Goal: Task Accomplishment & Management: Manage account settings

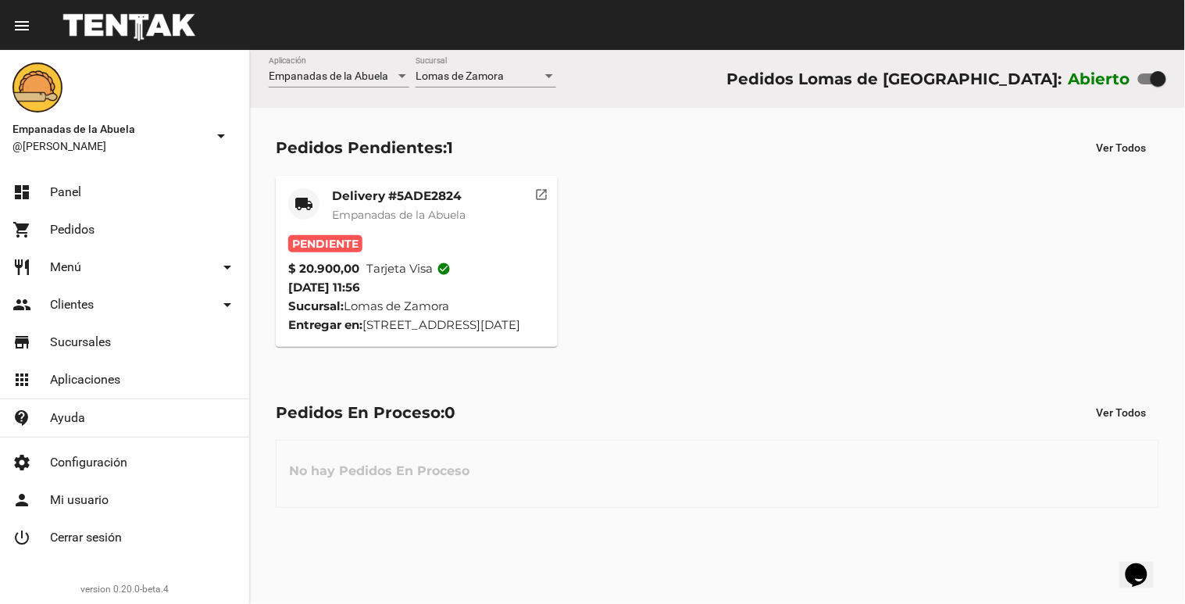
click at [396, 219] on span "Empanadas de la Abuela" at bounding box center [399, 215] width 134 height 14
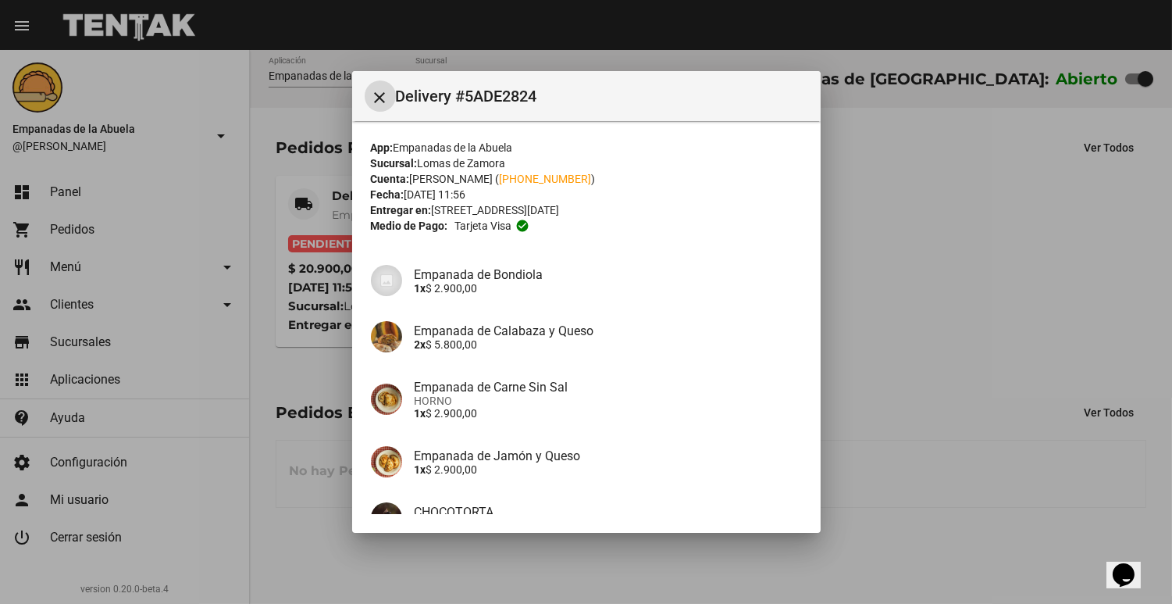
scroll to position [155, 0]
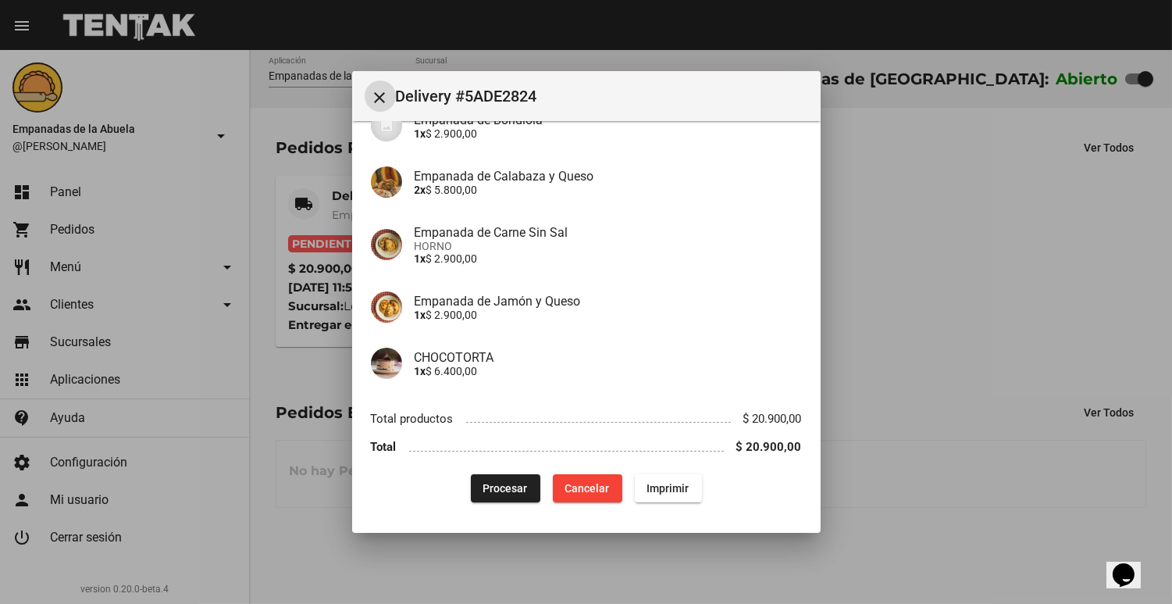
click at [662, 498] on button "Imprimir" at bounding box center [668, 488] width 67 height 28
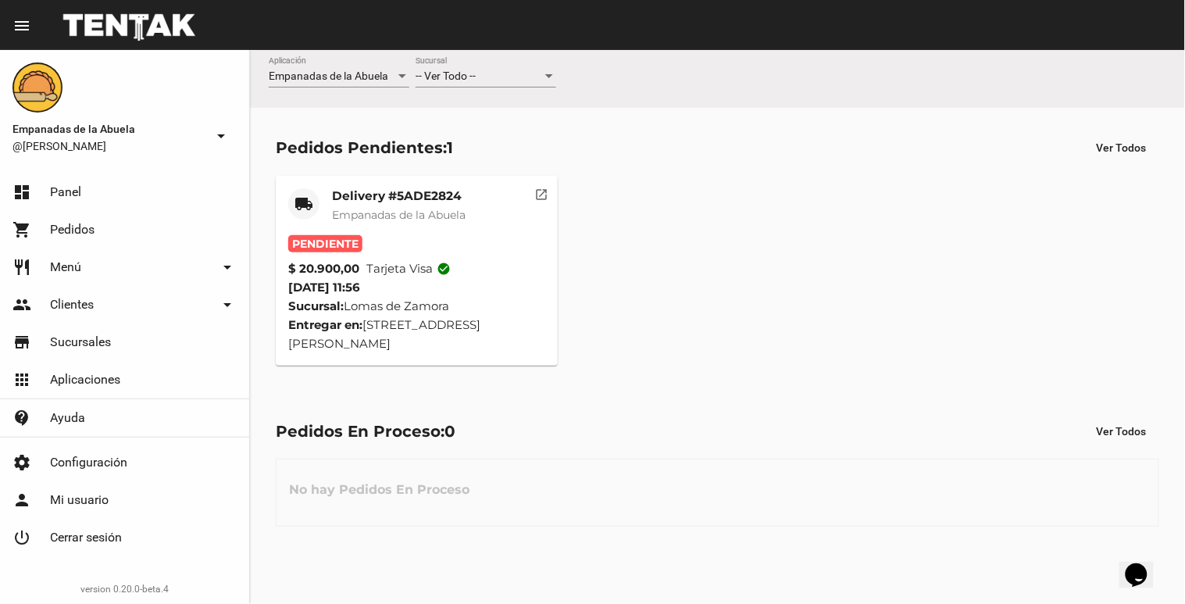
click at [556, 76] on div "Empanadas de la Abuela Aplicación -- Ver Todo -- Sucursal" at bounding box center [717, 79] width 935 height 58
click at [542, 84] on div "-- Ver Todo -- Sucursal" at bounding box center [486, 72] width 141 height 30
click at [514, 138] on span "Lomas de Zamora" at bounding box center [486, 142] width 141 height 33
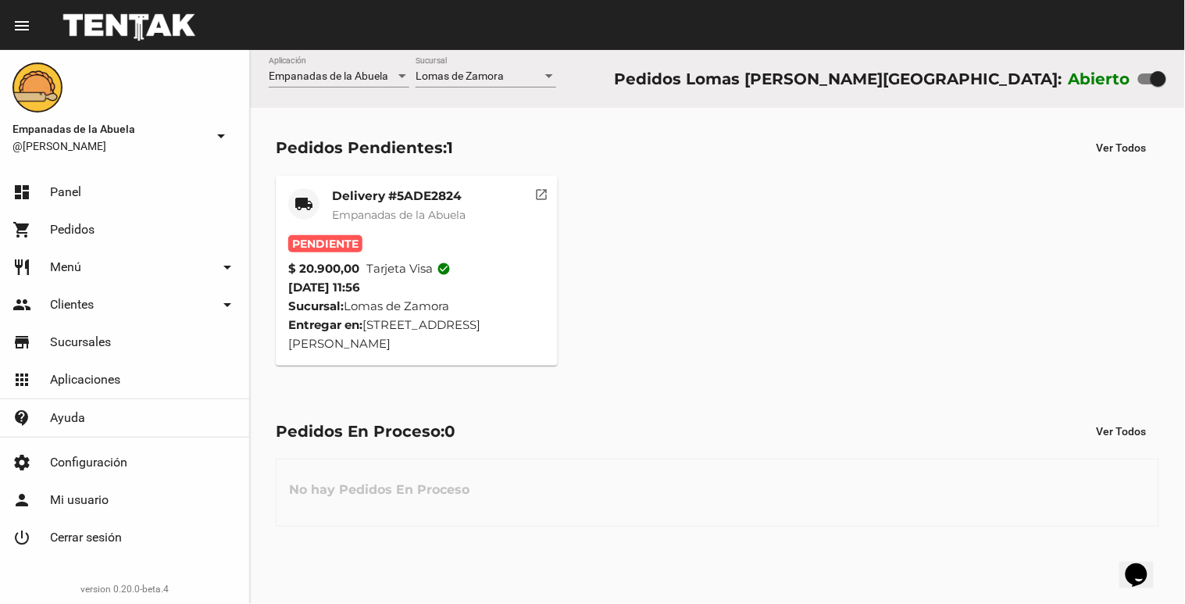
click at [434, 213] on span "Empanadas de la Abuela" at bounding box center [399, 215] width 134 height 14
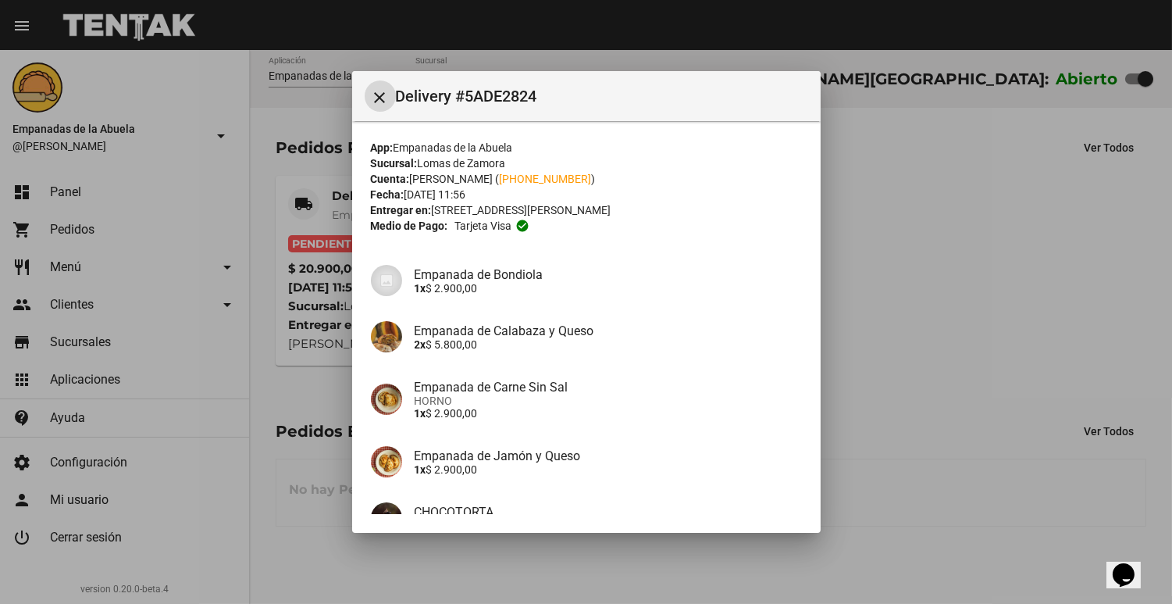
scroll to position [155, 0]
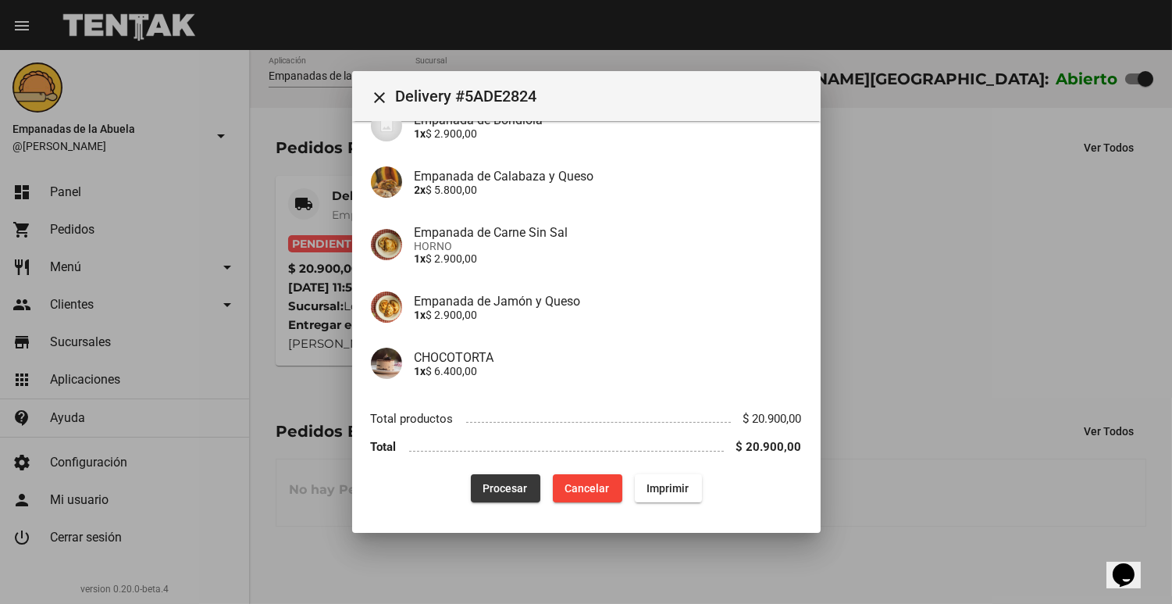
click at [501, 490] on span "Procesar" at bounding box center [506, 488] width 45 height 12
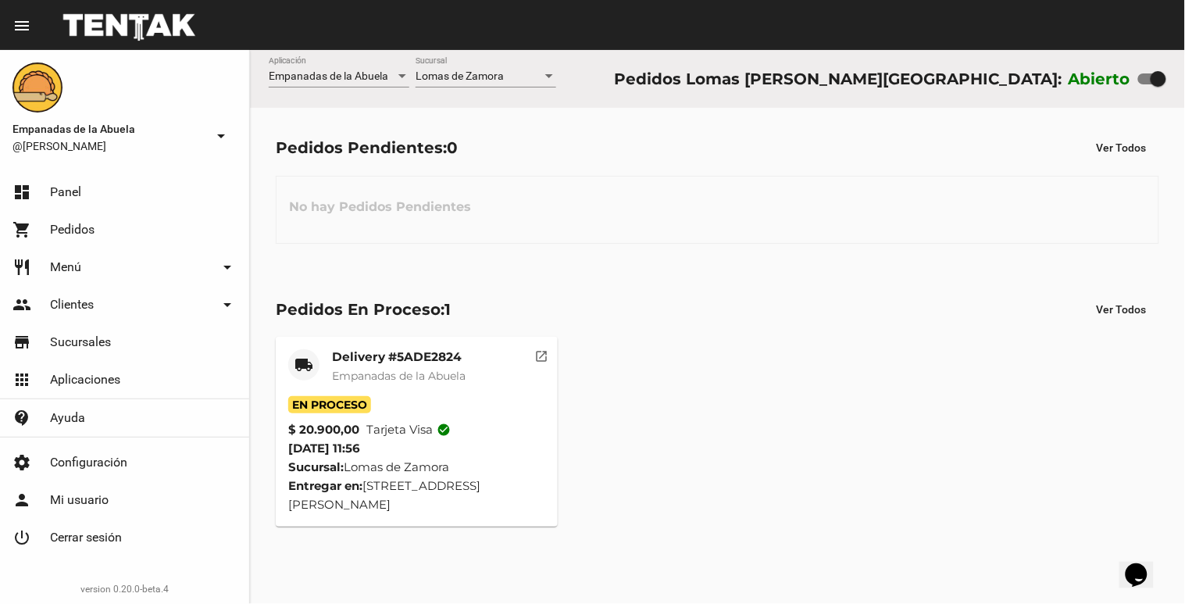
click at [549, 75] on div at bounding box center [549, 76] width 8 height 4
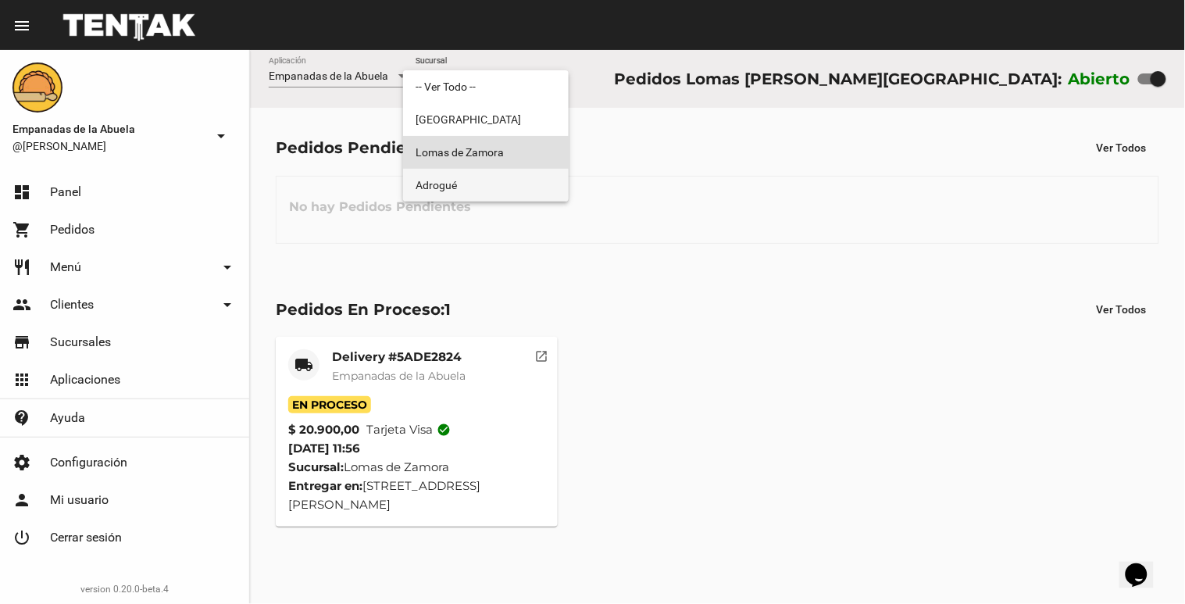
click at [510, 182] on span "Adrogué" at bounding box center [486, 185] width 141 height 33
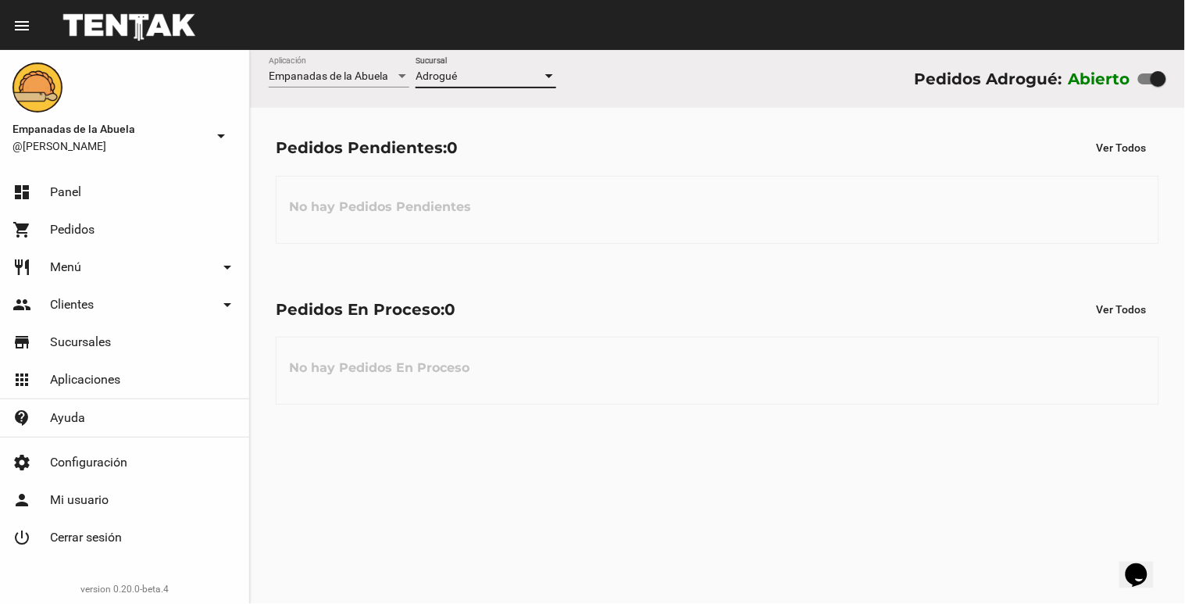
click at [548, 79] on div at bounding box center [549, 76] width 14 height 12
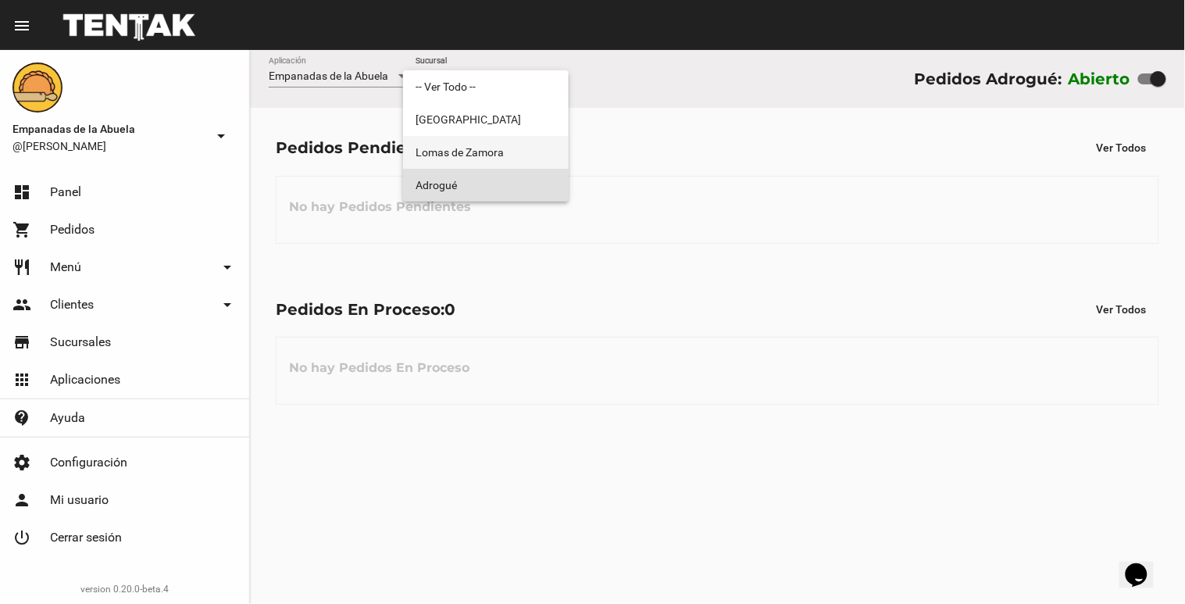
click at [526, 159] on span "Lomas de Zamora" at bounding box center [486, 152] width 141 height 33
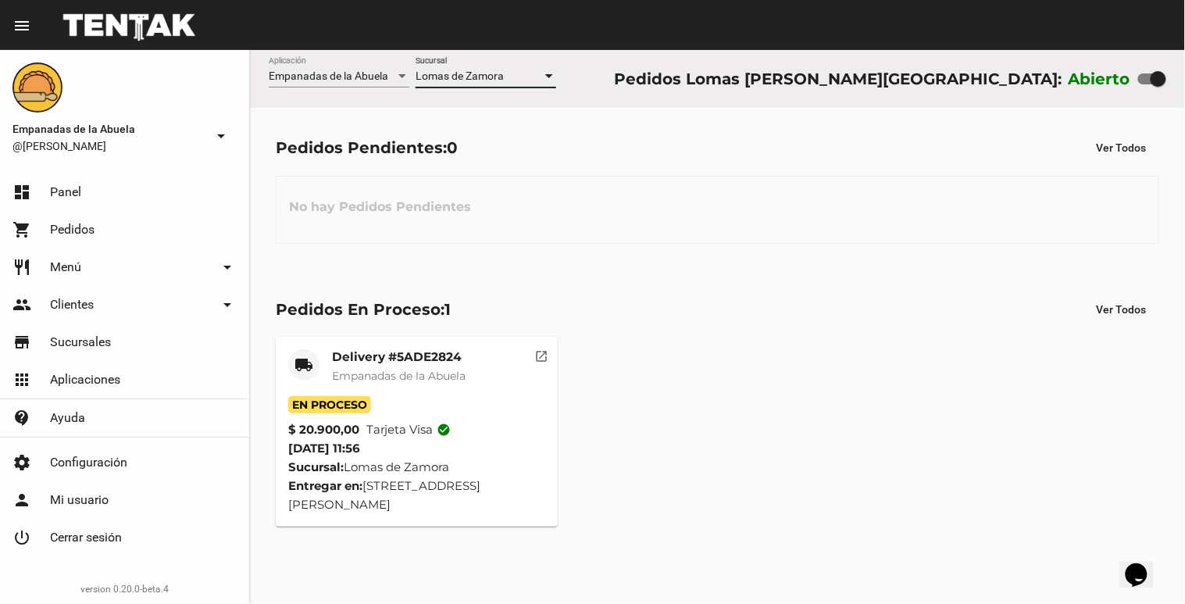
click at [412, 358] on mat-card-title "Delivery #5ADE2824" at bounding box center [399, 357] width 134 height 16
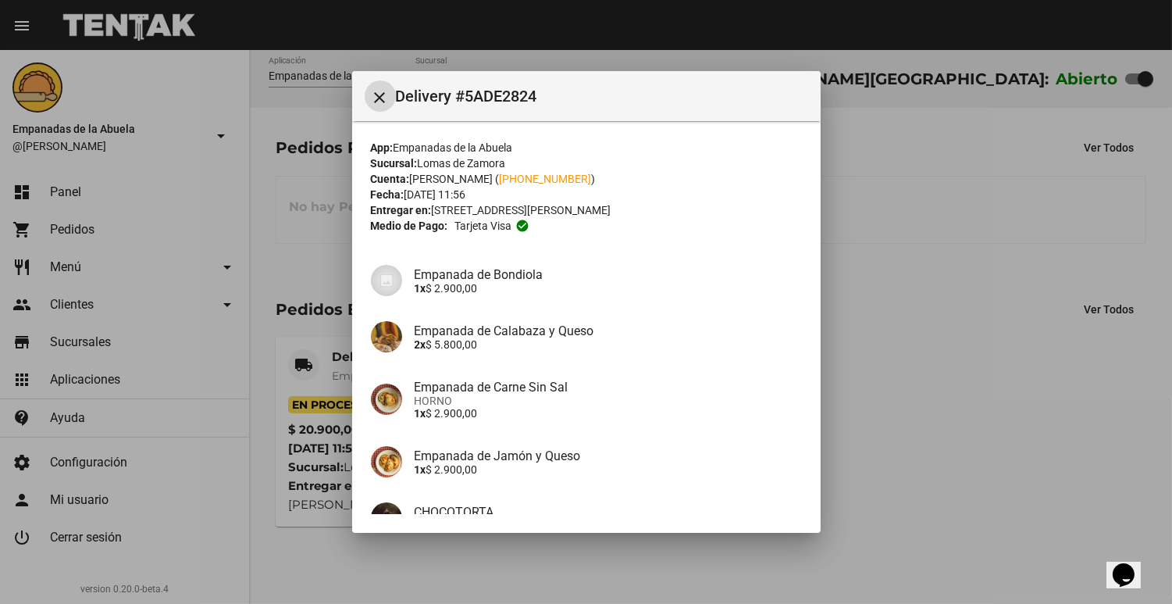
scroll to position [155, 0]
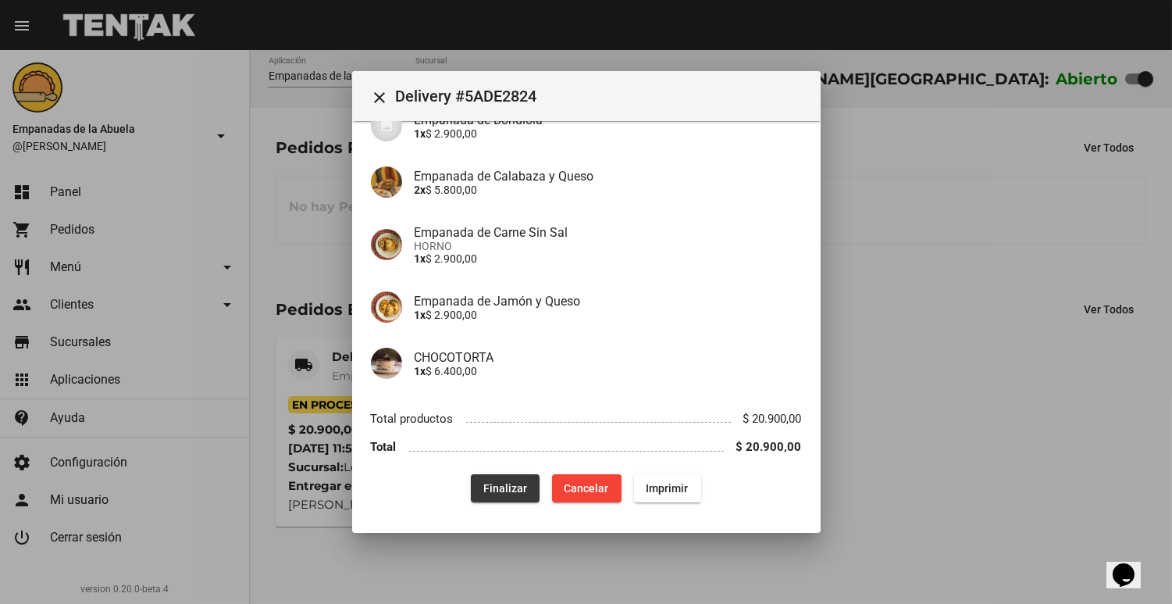
click at [500, 484] on span "Finalizar" at bounding box center [506, 488] width 44 height 12
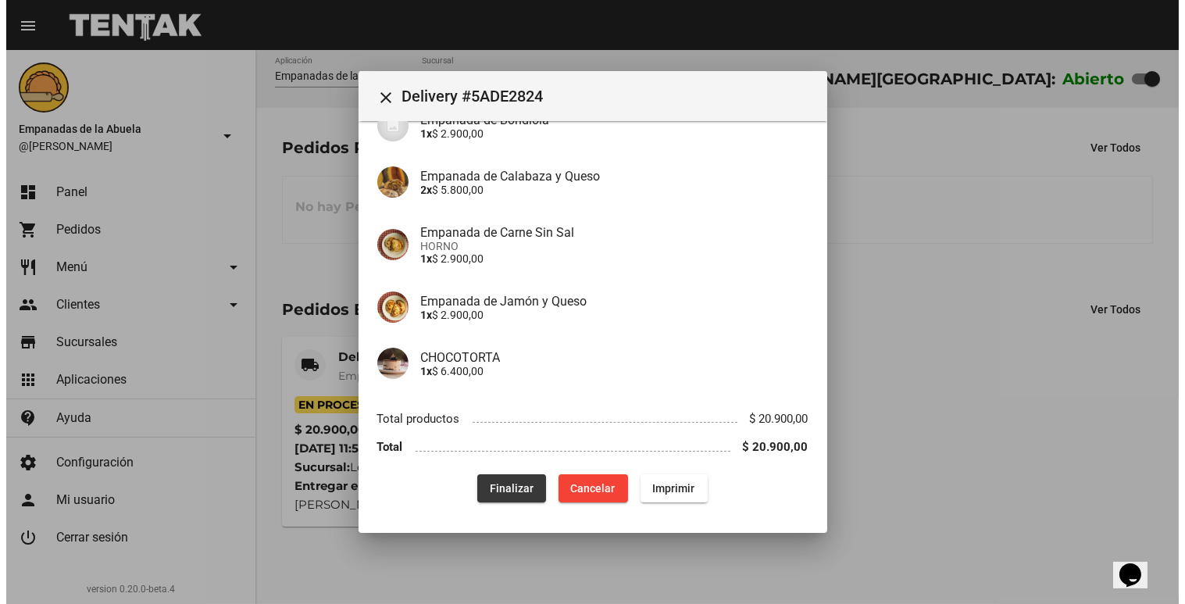
scroll to position [0, 0]
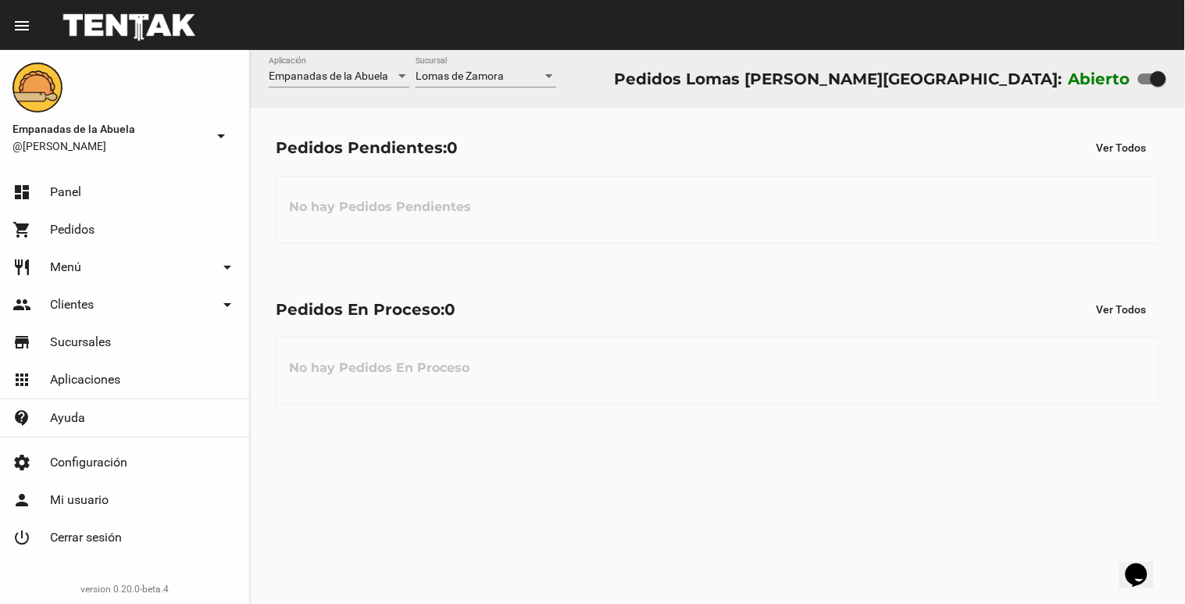
click at [547, 78] on div at bounding box center [549, 76] width 8 height 4
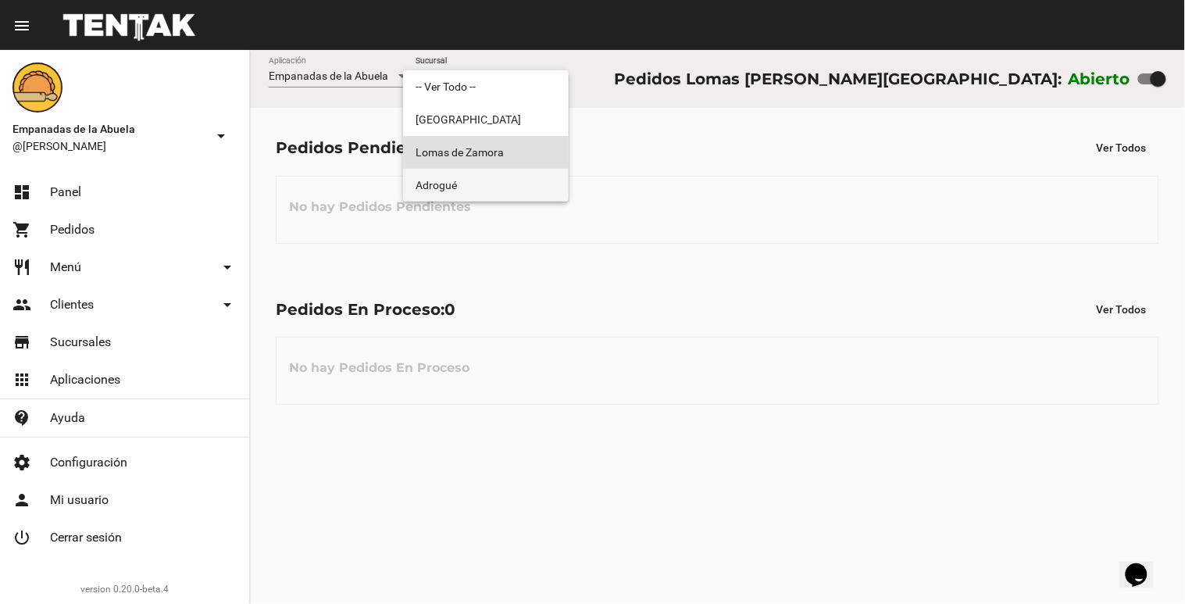
click at [514, 181] on span "Adrogué" at bounding box center [486, 185] width 141 height 33
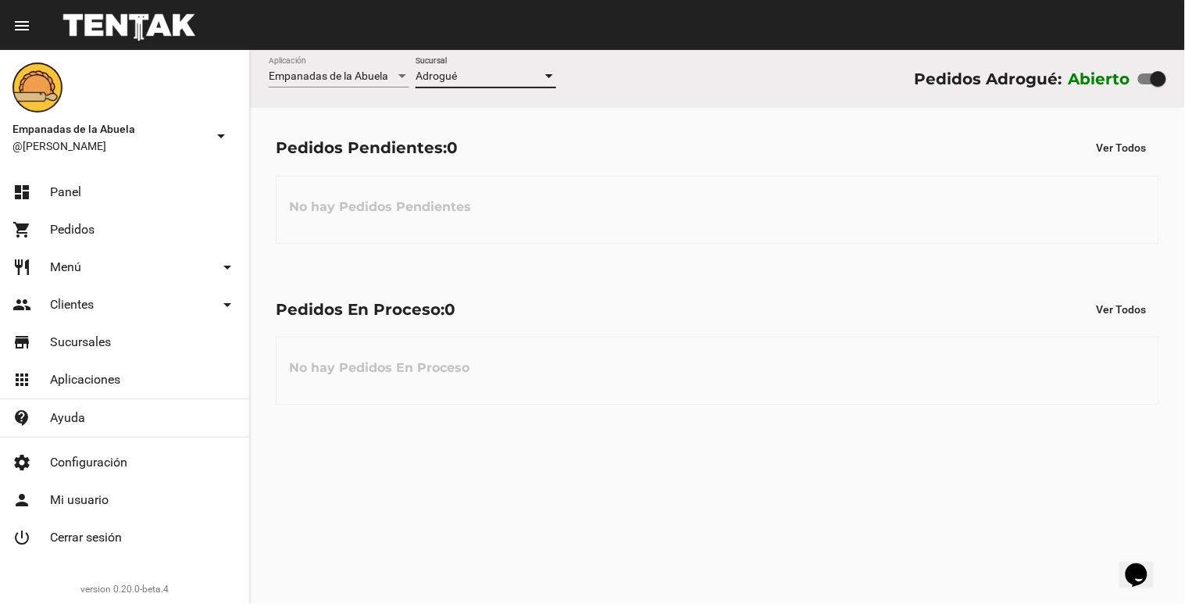
click at [556, 78] on div "Empanadas de la Abuela Aplicación Adrogué Sucursal Pedidos Adrogué: Abierto" at bounding box center [717, 79] width 935 height 58
click at [551, 79] on div at bounding box center [549, 76] width 14 height 12
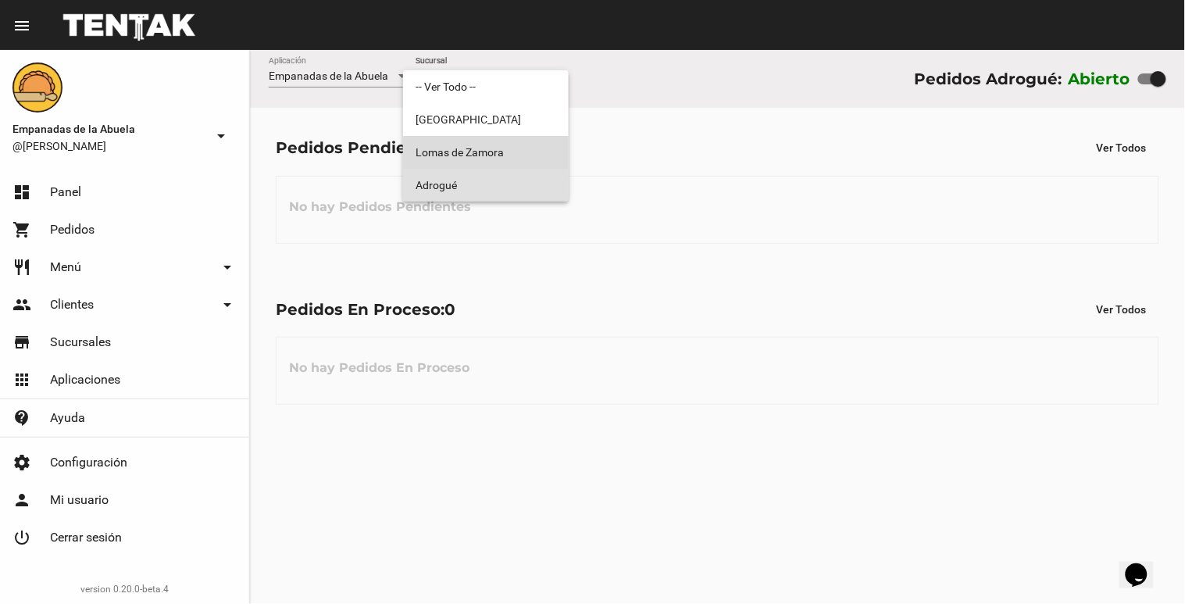
click at [519, 145] on span "Lomas de Zamora" at bounding box center [486, 152] width 141 height 33
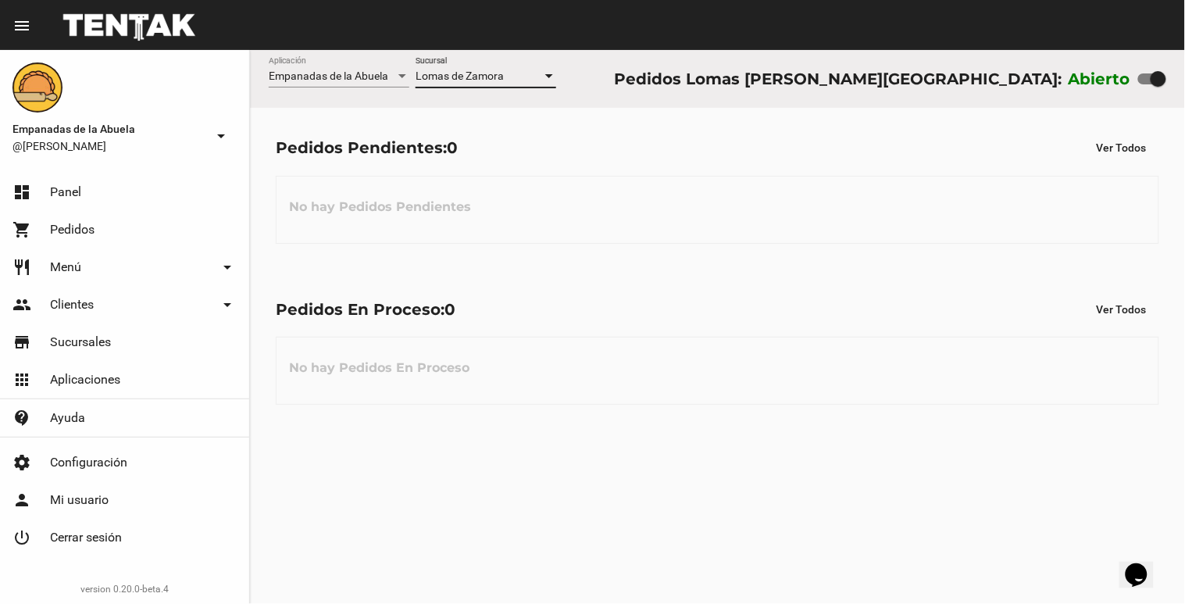
click at [550, 72] on div at bounding box center [549, 76] width 14 height 12
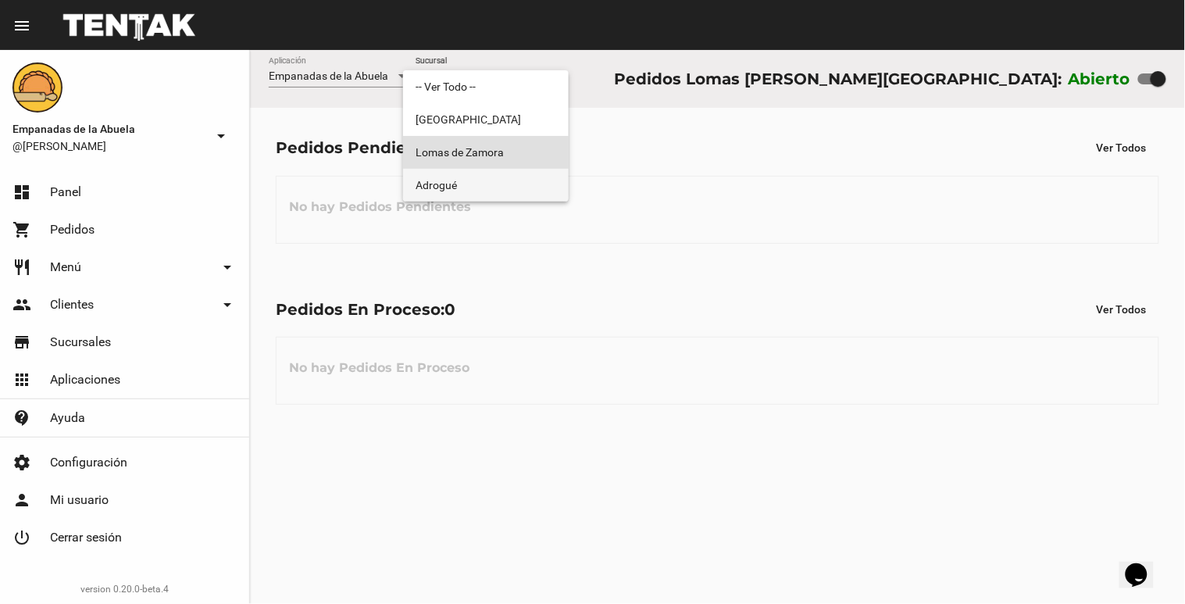
click at [509, 173] on span "Adrogué" at bounding box center [486, 185] width 141 height 33
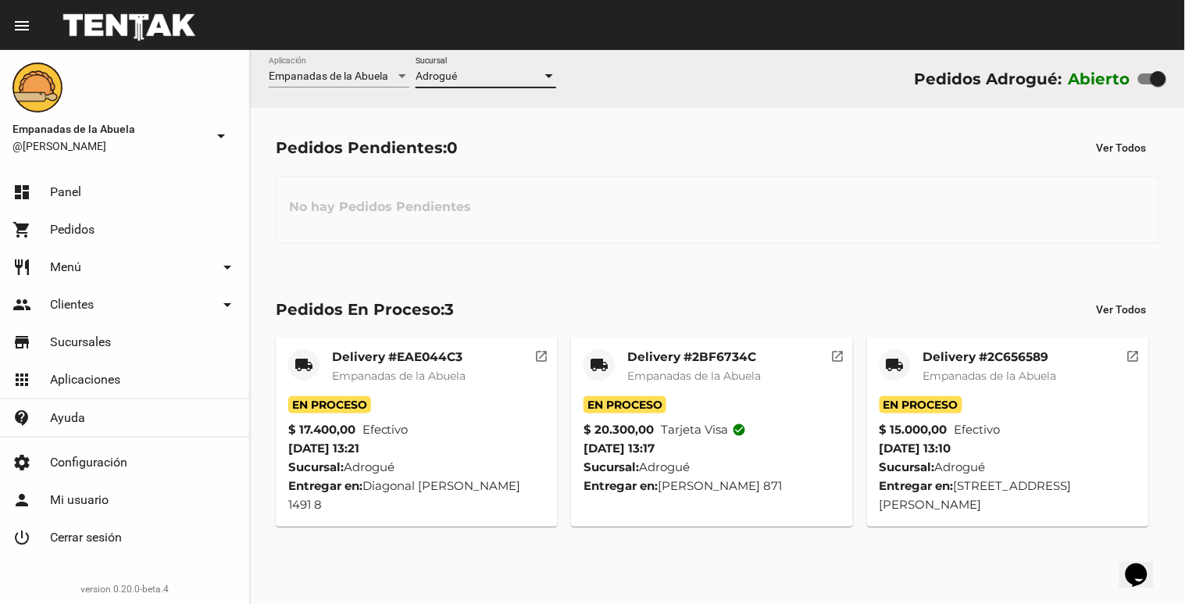
click at [555, 74] on div at bounding box center [549, 76] width 14 height 12
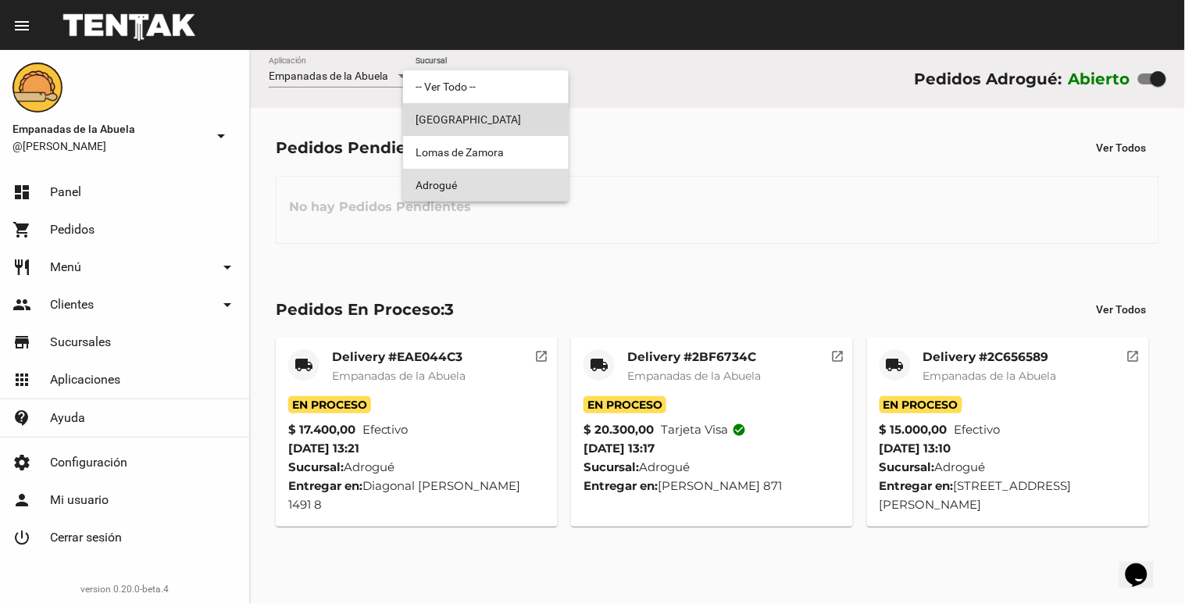
click at [529, 131] on span "[GEOGRAPHIC_DATA]" at bounding box center [486, 119] width 141 height 33
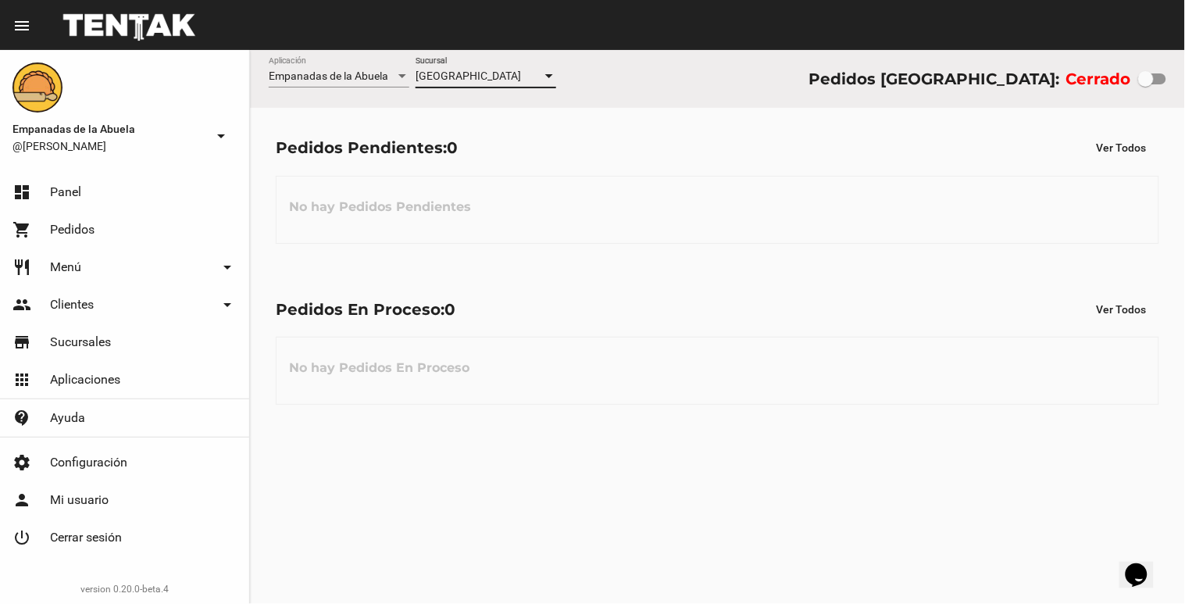
click at [558, 70] on div "Empanadas de la Abuela Aplicación Monte Grande Sucursal Pedidos Monte Grande: C…" at bounding box center [717, 79] width 935 height 58
click at [544, 84] on div "Monte Grande Sucursal" at bounding box center [486, 72] width 141 height 30
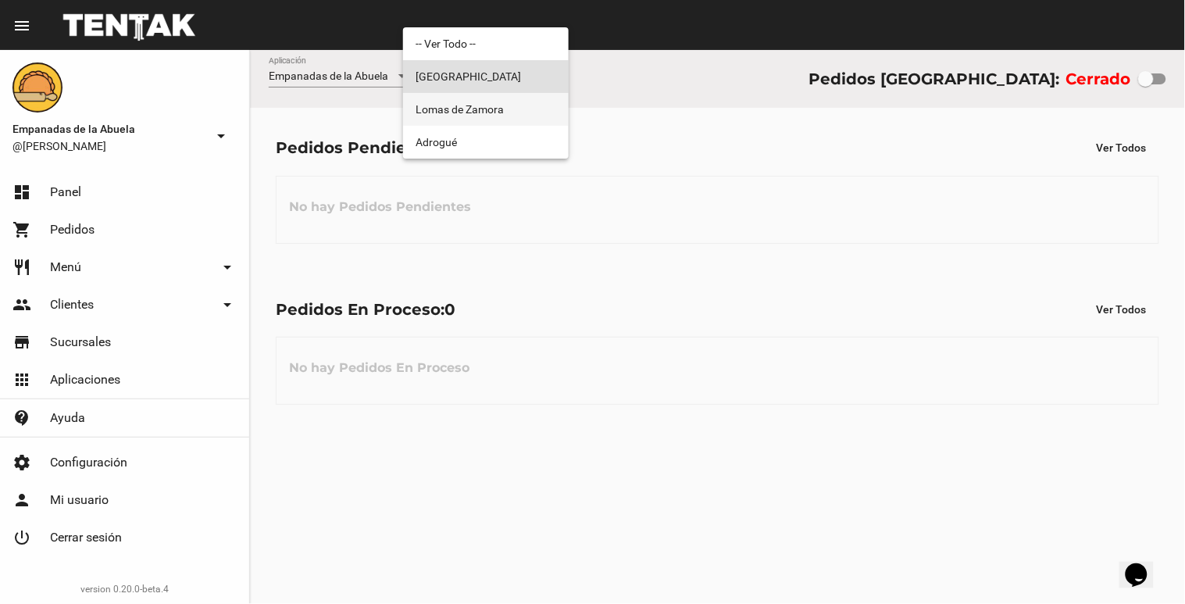
click at [535, 123] on span "Lomas de Zamora" at bounding box center [486, 109] width 141 height 33
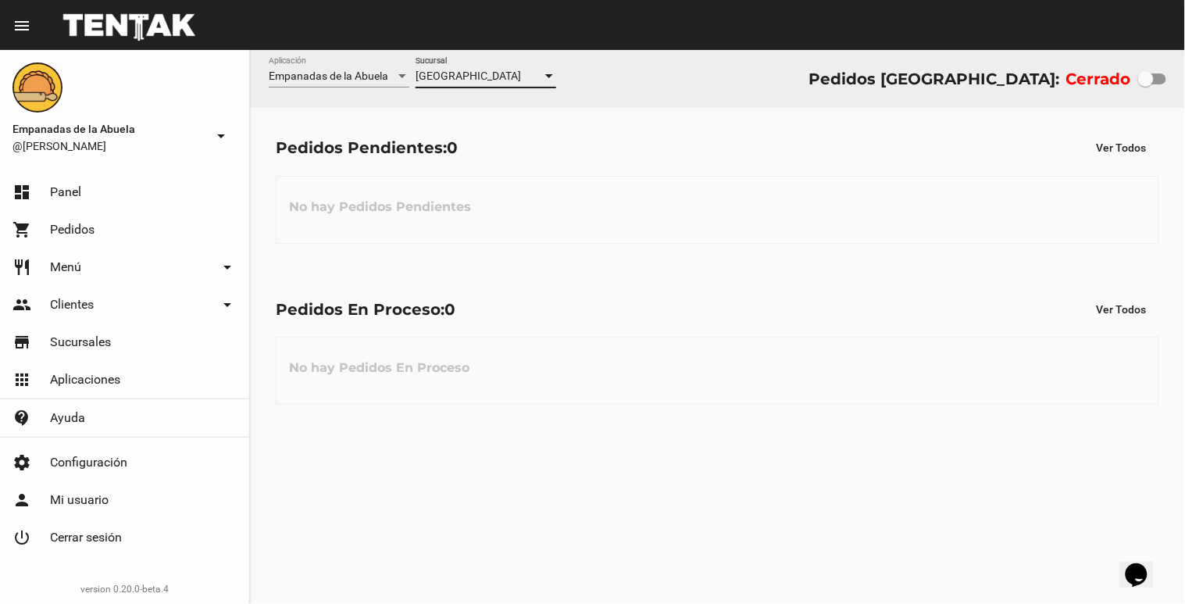
checkbox input "true"
click at [552, 75] on div at bounding box center [549, 76] width 8 height 4
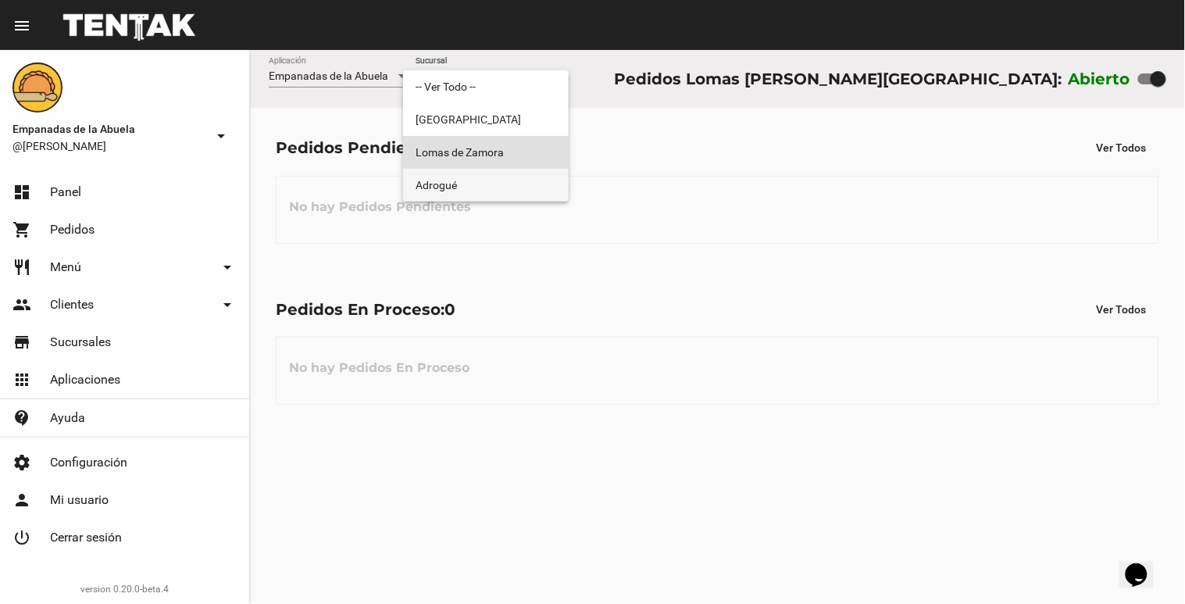
click at [519, 181] on span "Adrogué" at bounding box center [486, 185] width 141 height 33
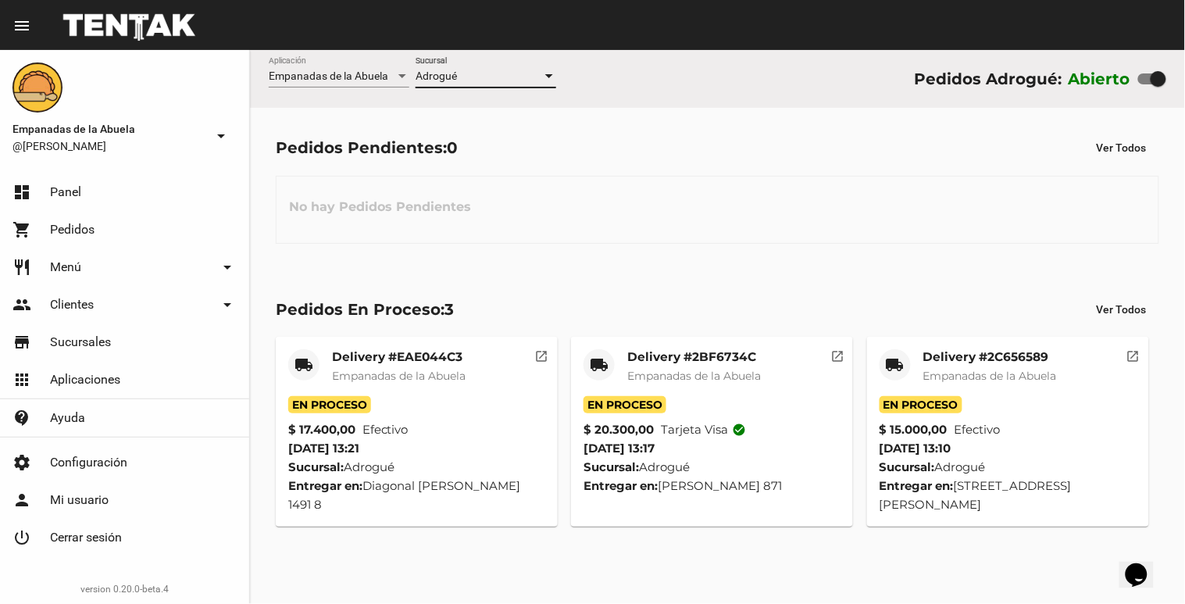
click at [549, 80] on div at bounding box center [549, 76] width 14 height 12
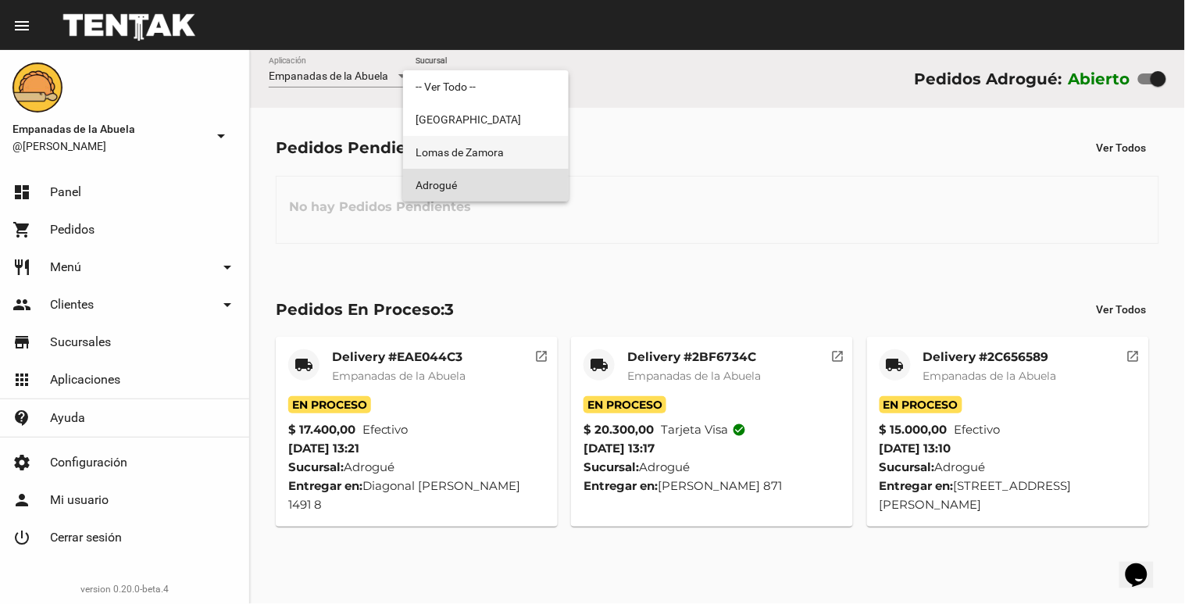
drag, startPoint x: 517, startPoint y: 147, endPoint x: 539, endPoint y: 156, distance: 23.8
click at [517, 147] on span "Lomas de Zamora" at bounding box center [486, 152] width 141 height 33
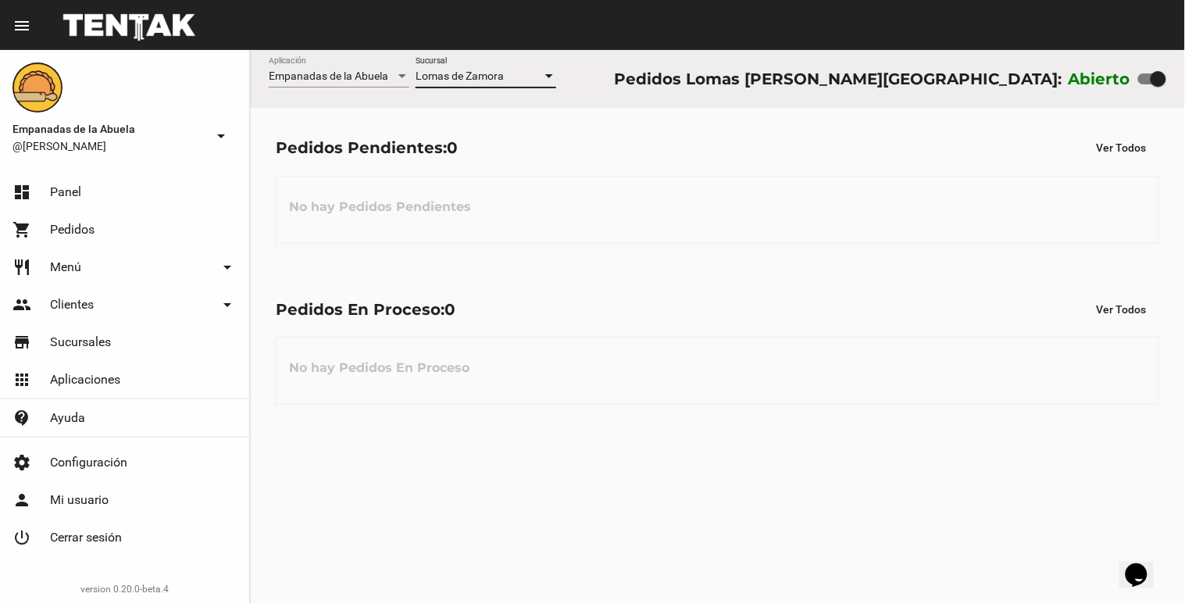
click at [542, 76] on div at bounding box center [549, 76] width 14 height 12
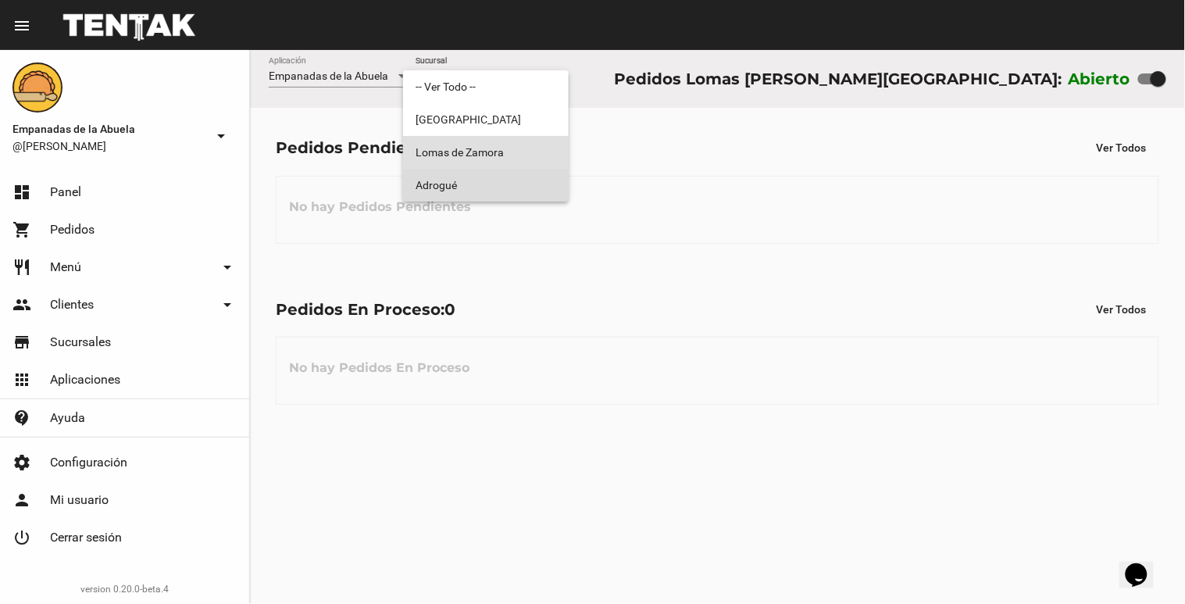
click at [512, 173] on span "Adrogué" at bounding box center [486, 185] width 141 height 33
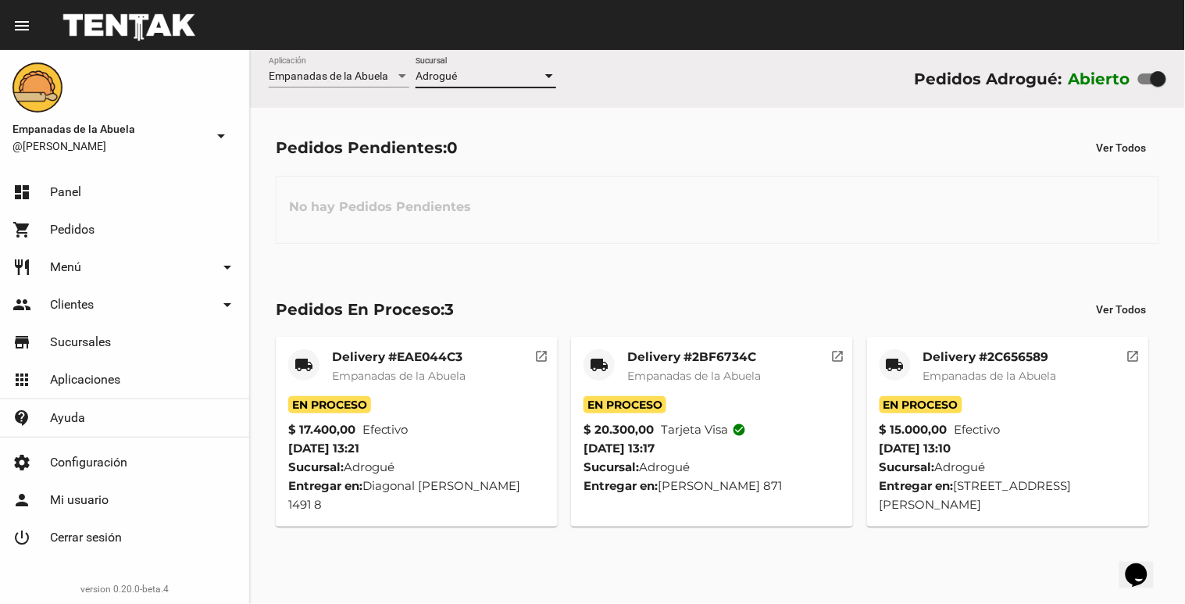
click at [551, 76] on div at bounding box center [549, 76] width 8 height 4
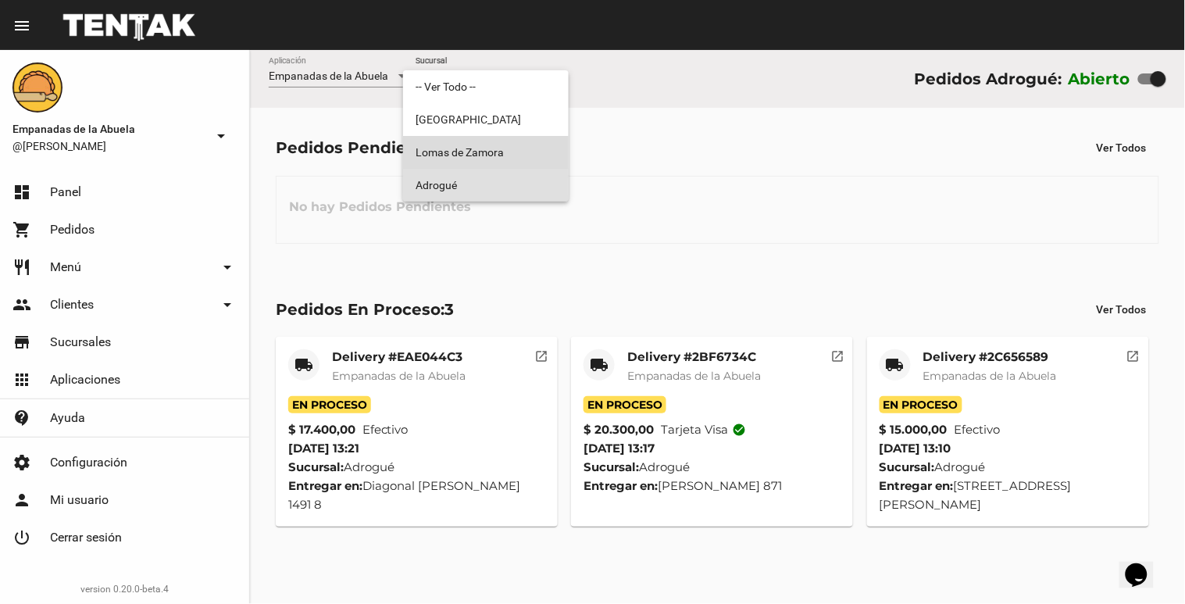
click at [525, 156] on span "Lomas de Zamora" at bounding box center [486, 152] width 141 height 33
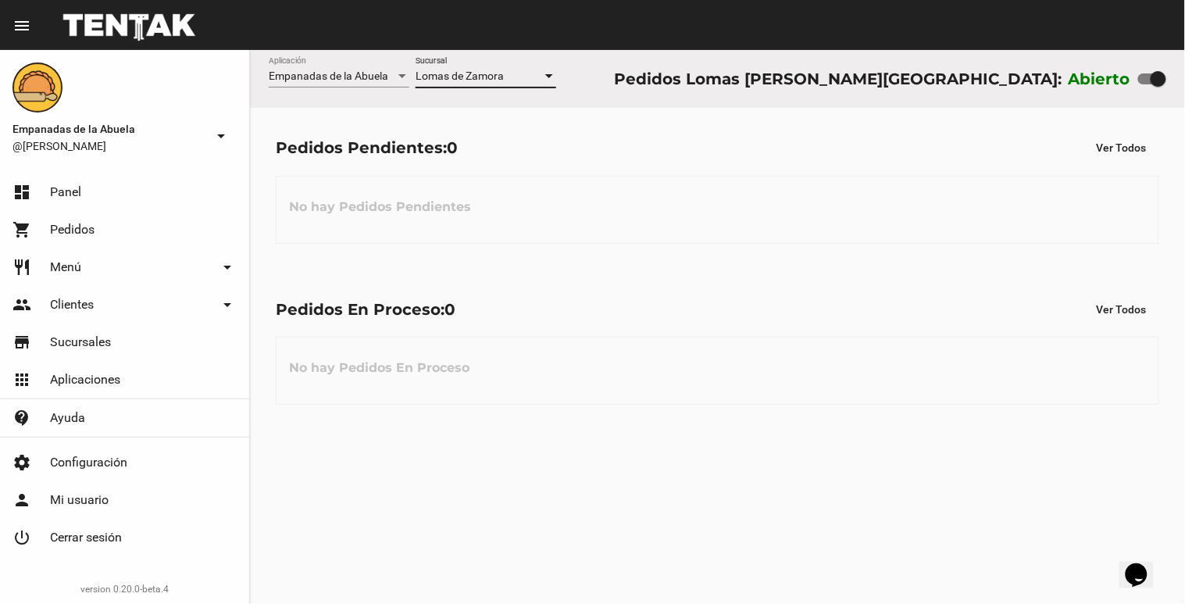
click at [547, 71] on div at bounding box center [549, 76] width 14 height 12
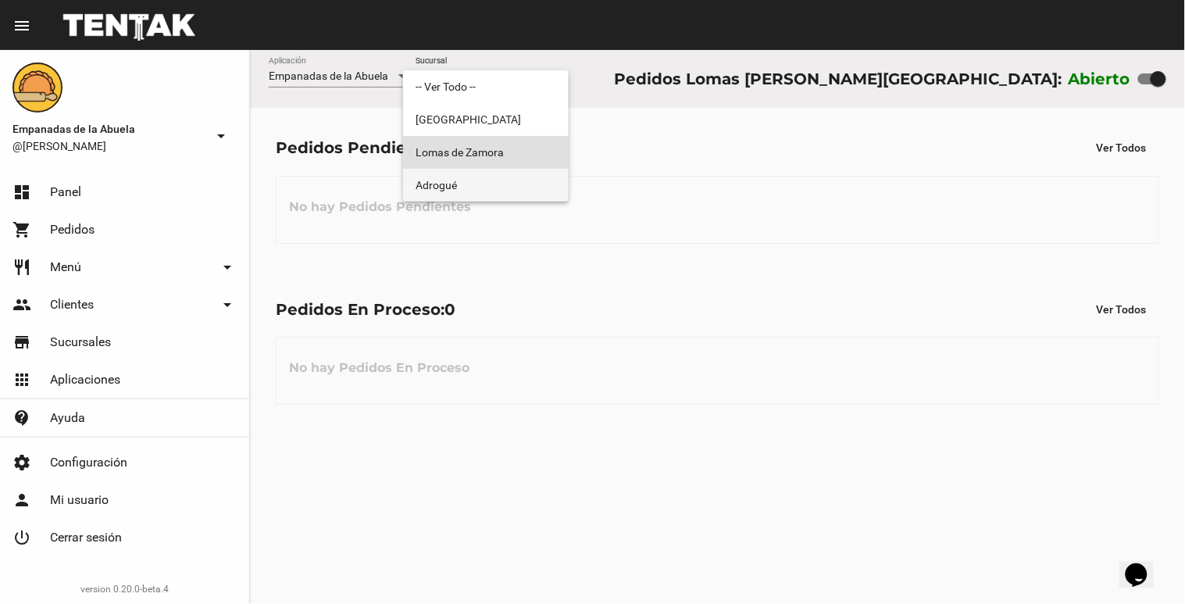
click at [467, 186] on span "Adrogué" at bounding box center [486, 185] width 141 height 33
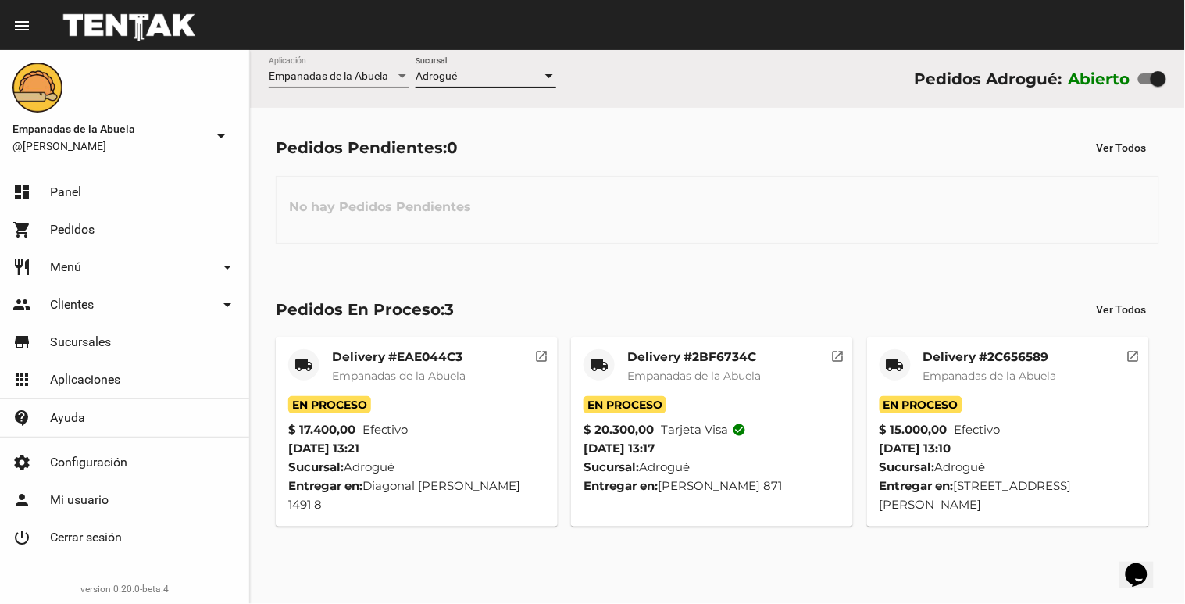
click at [535, 82] on div "Adrogué" at bounding box center [479, 76] width 127 height 12
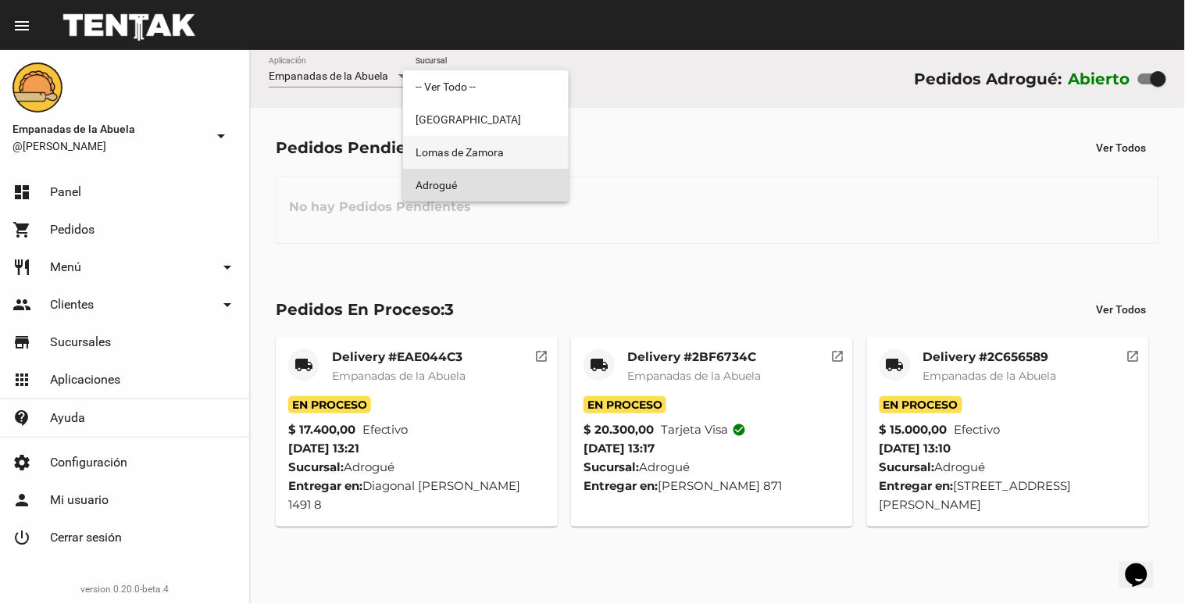
click at [466, 152] on span "Lomas de Zamora" at bounding box center [486, 152] width 141 height 33
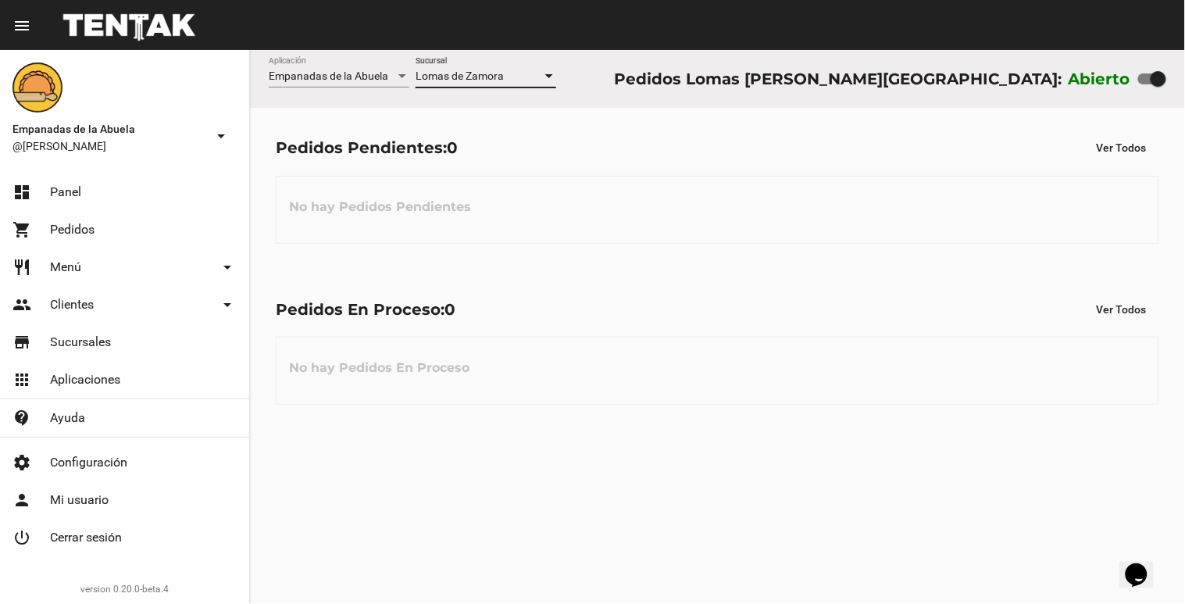
click at [551, 82] on div at bounding box center [549, 76] width 14 height 12
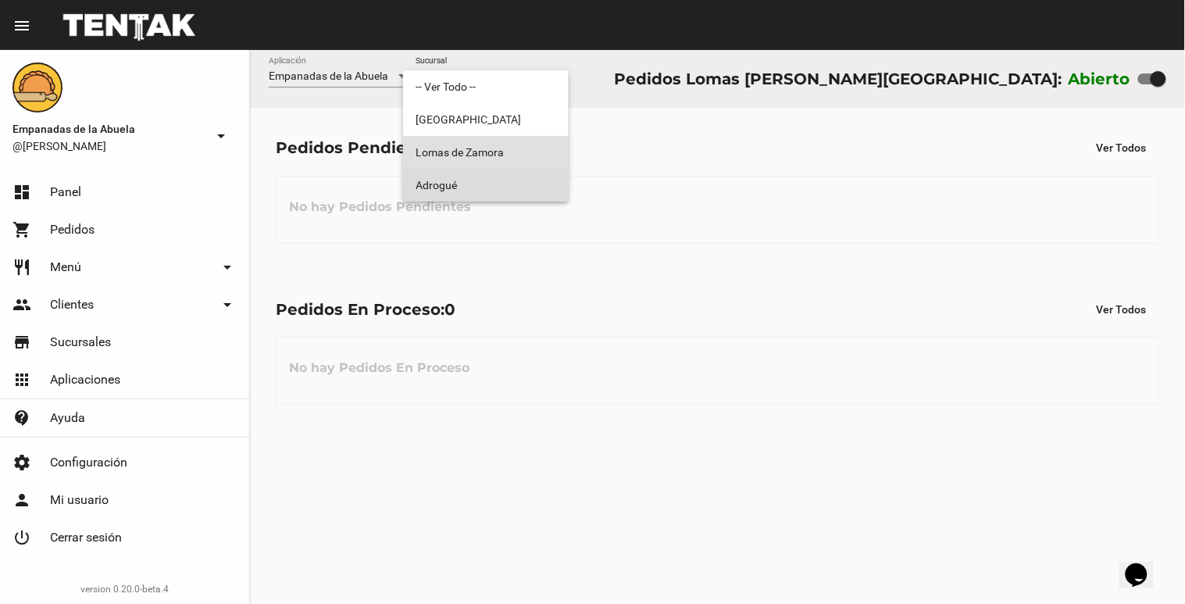
click at [510, 195] on span "Adrogué" at bounding box center [486, 185] width 141 height 33
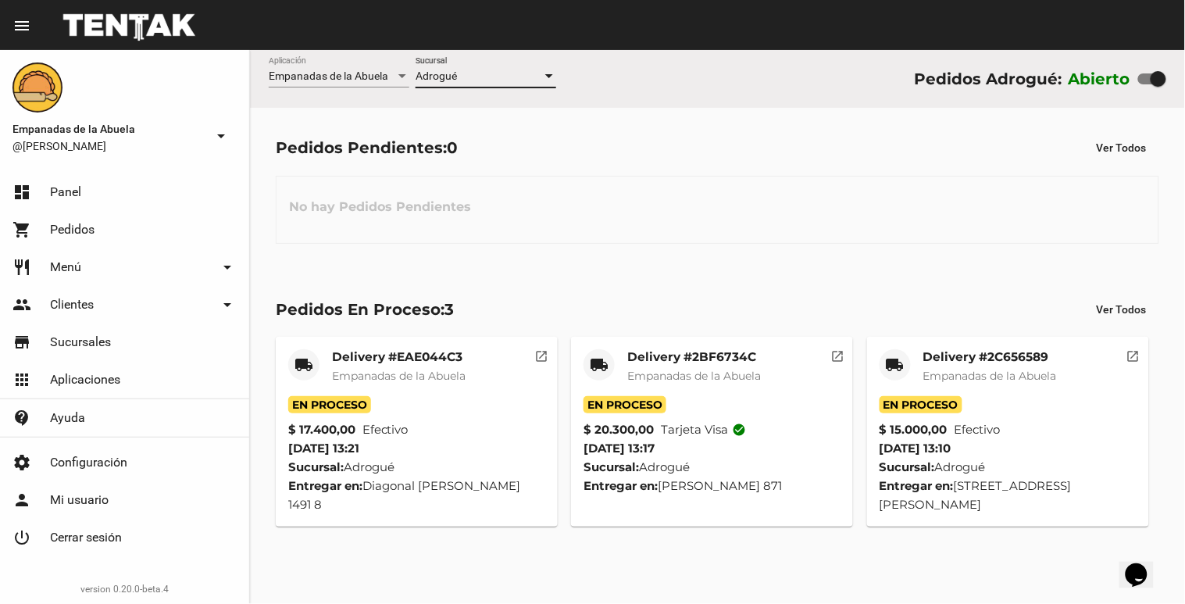
click at [555, 75] on div at bounding box center [549, 76] width 14 height 12
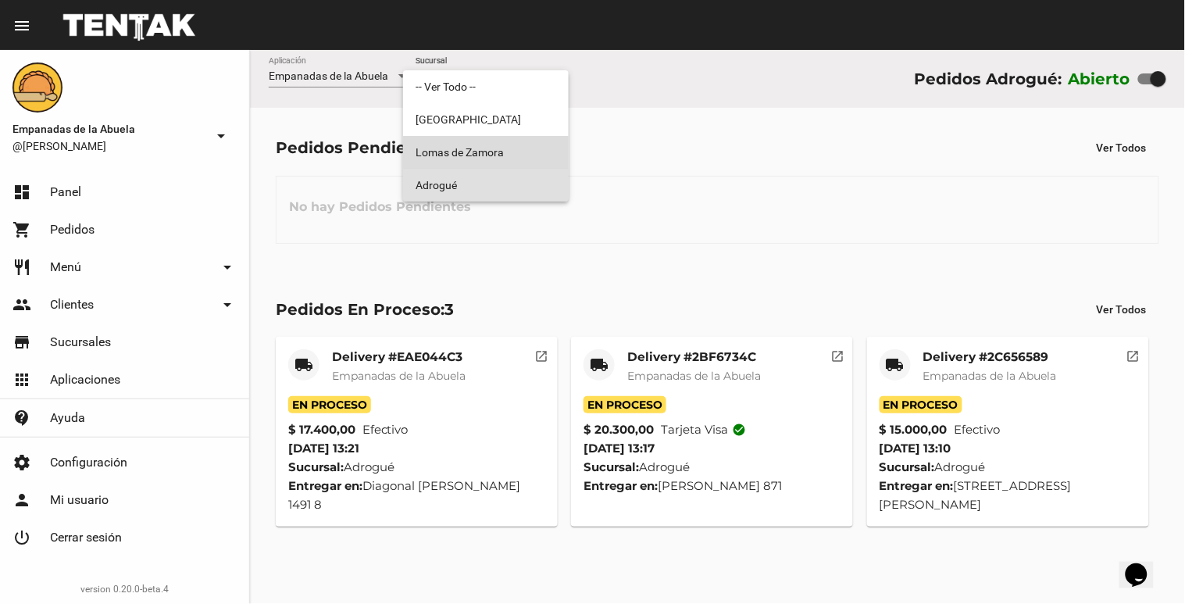
drag, startPoint x: 526, startPoint y: 152, endPoint x: 676, endPoint y: 176, distance: 151.0
click at [526, 154] on span "Lomas de Zamora" at bounding box center [486, 152] width 141 height 33
